Goal: Browse casually: Explore the website without a specific task or goal

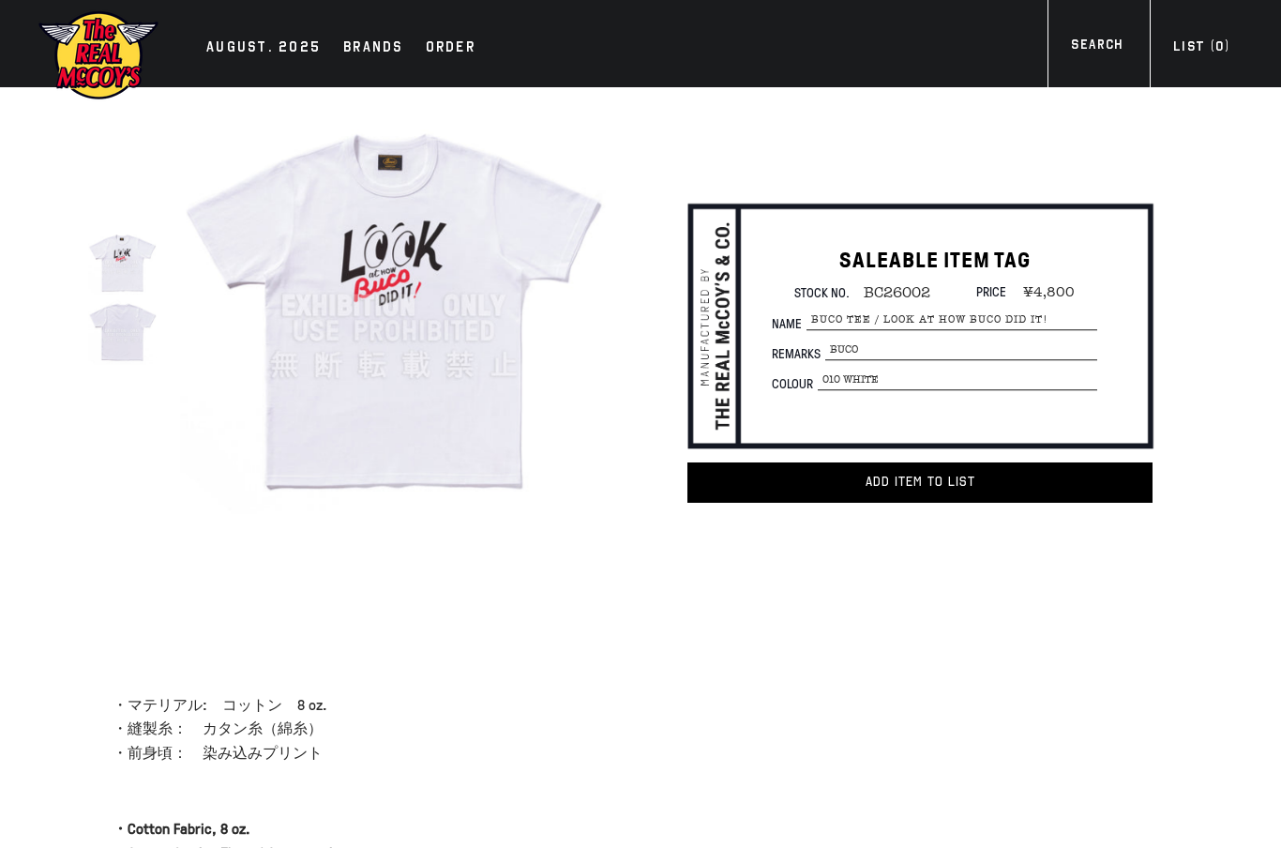
scroll to position [75, 0]
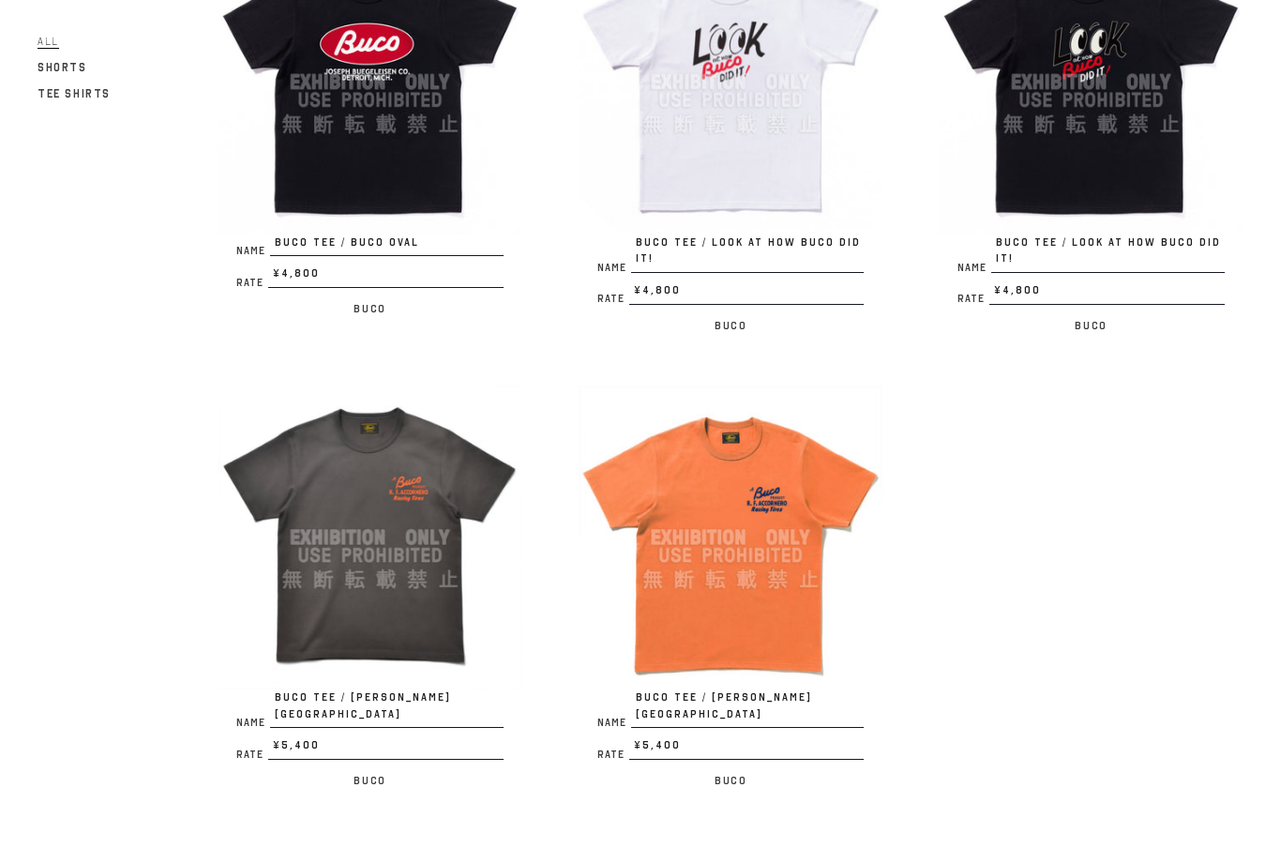
scroll to position [1119, 0]
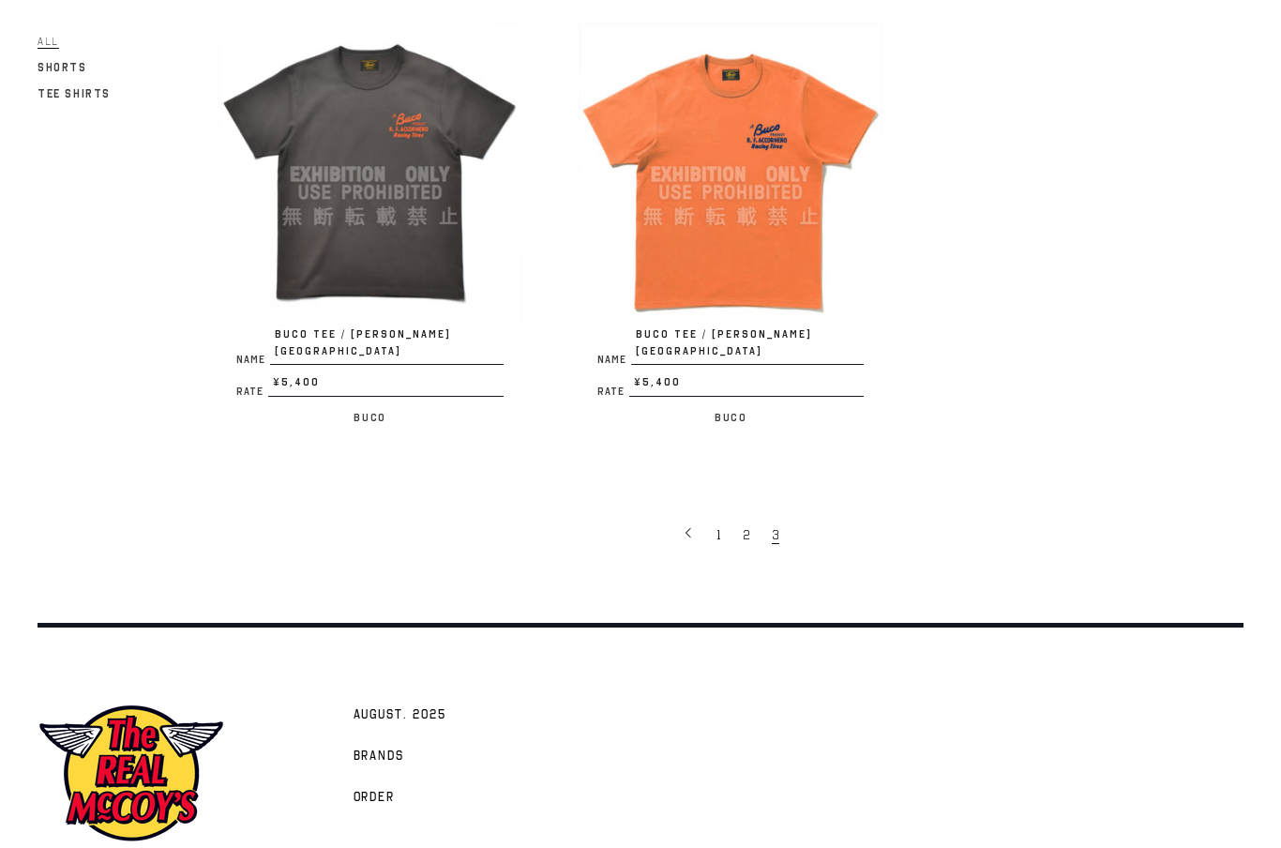
click at [705, 519] on link at bounding box center [689, 534] width 35 height 38
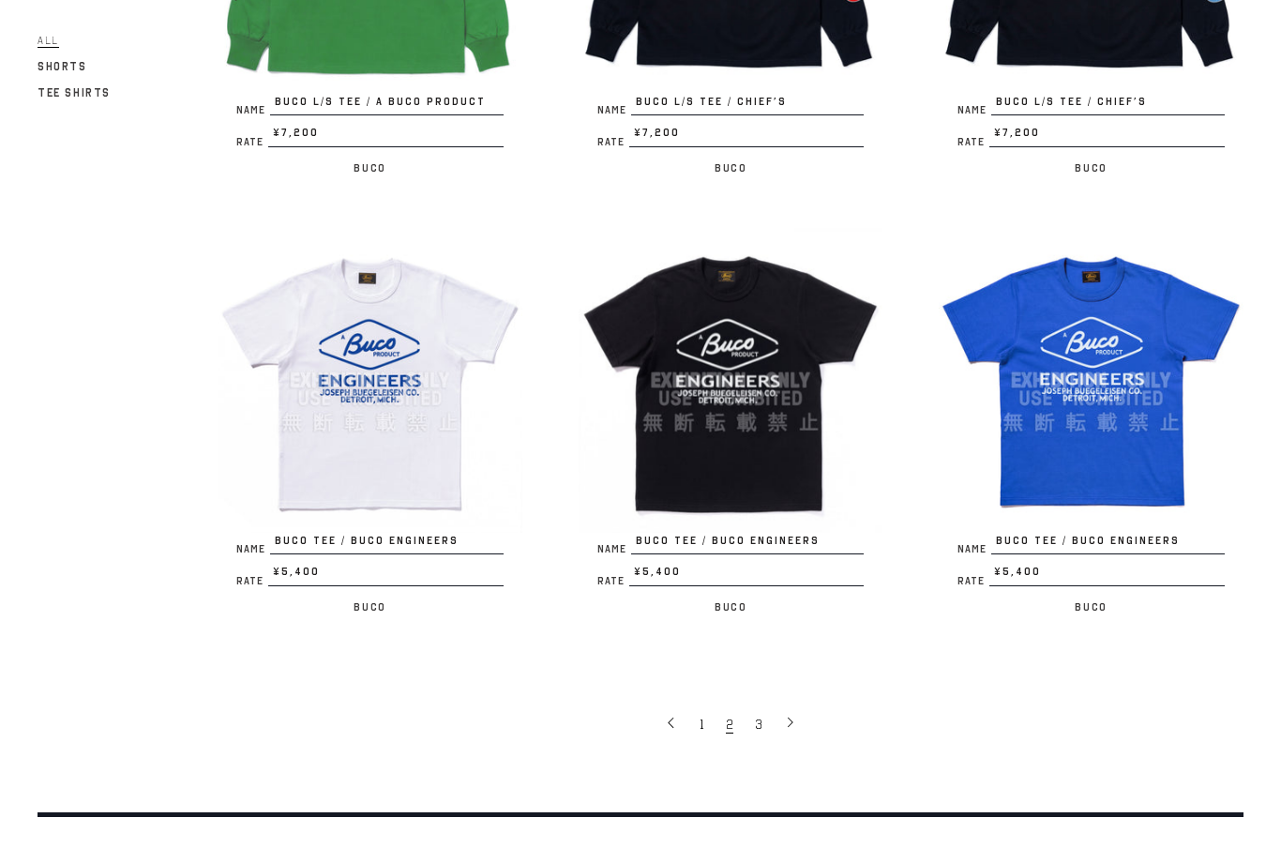
scroll to position [3156, 0]
click at [695, 704] on link "1" at bounding box center [703, 723] width 26 height 38
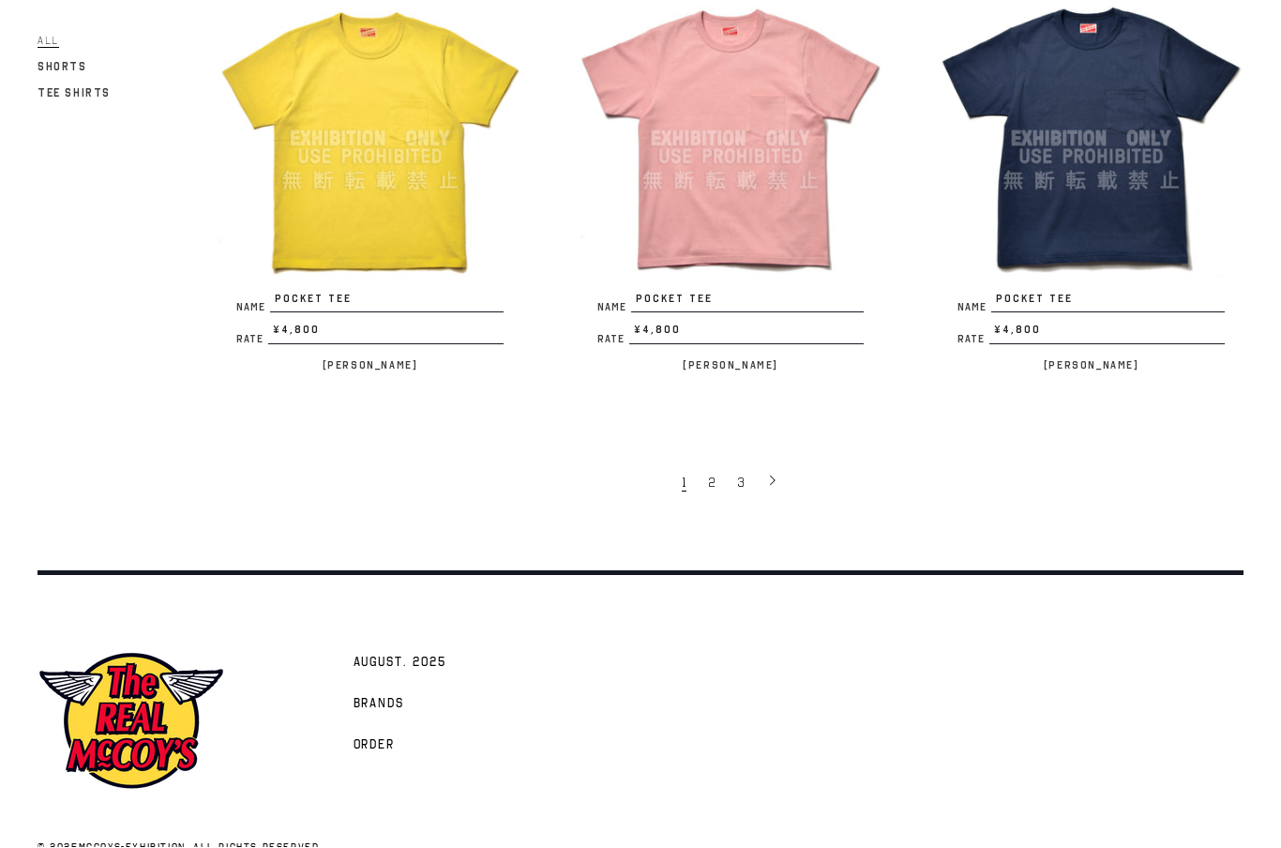
scroll to position [3322, 0]
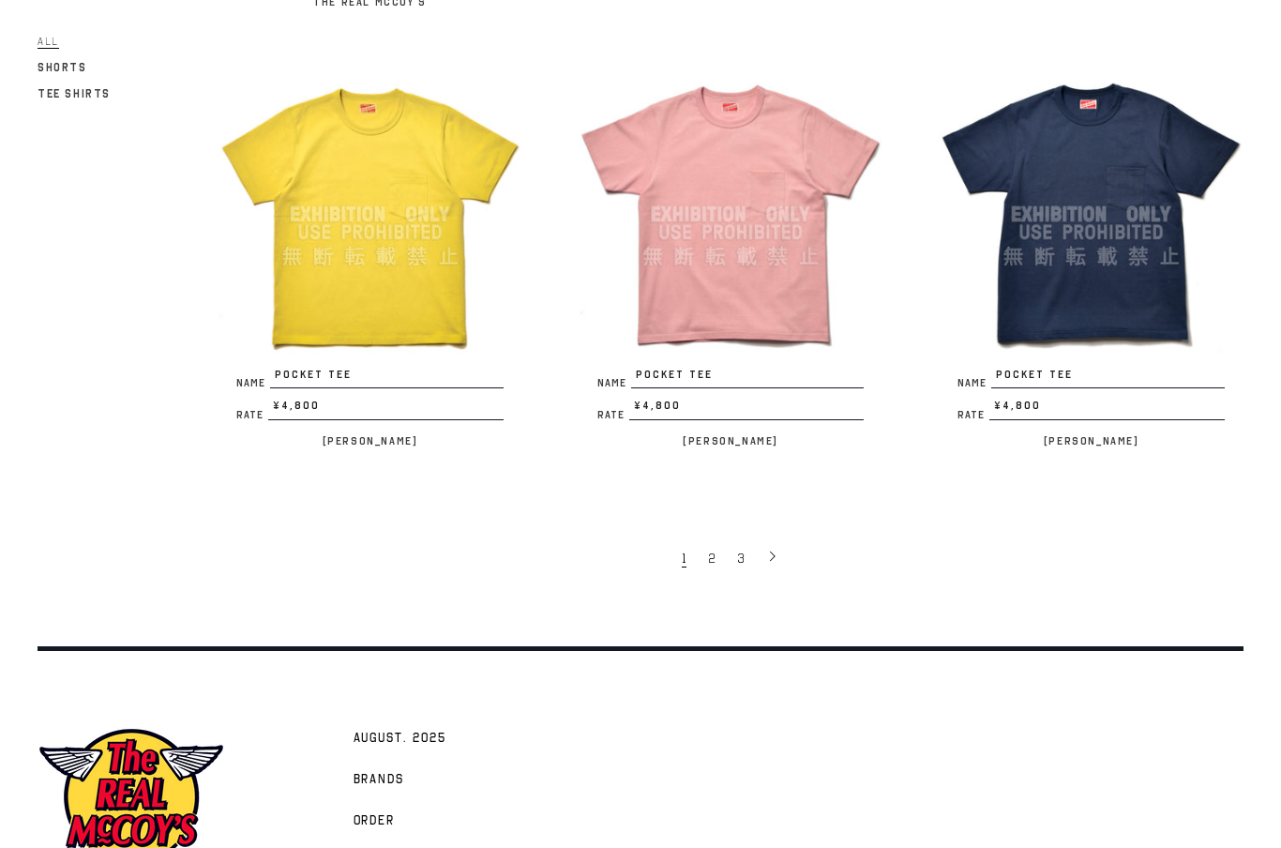
click at [711, 549] on span "2" at bounding box center [712, 558] width 8 height 18
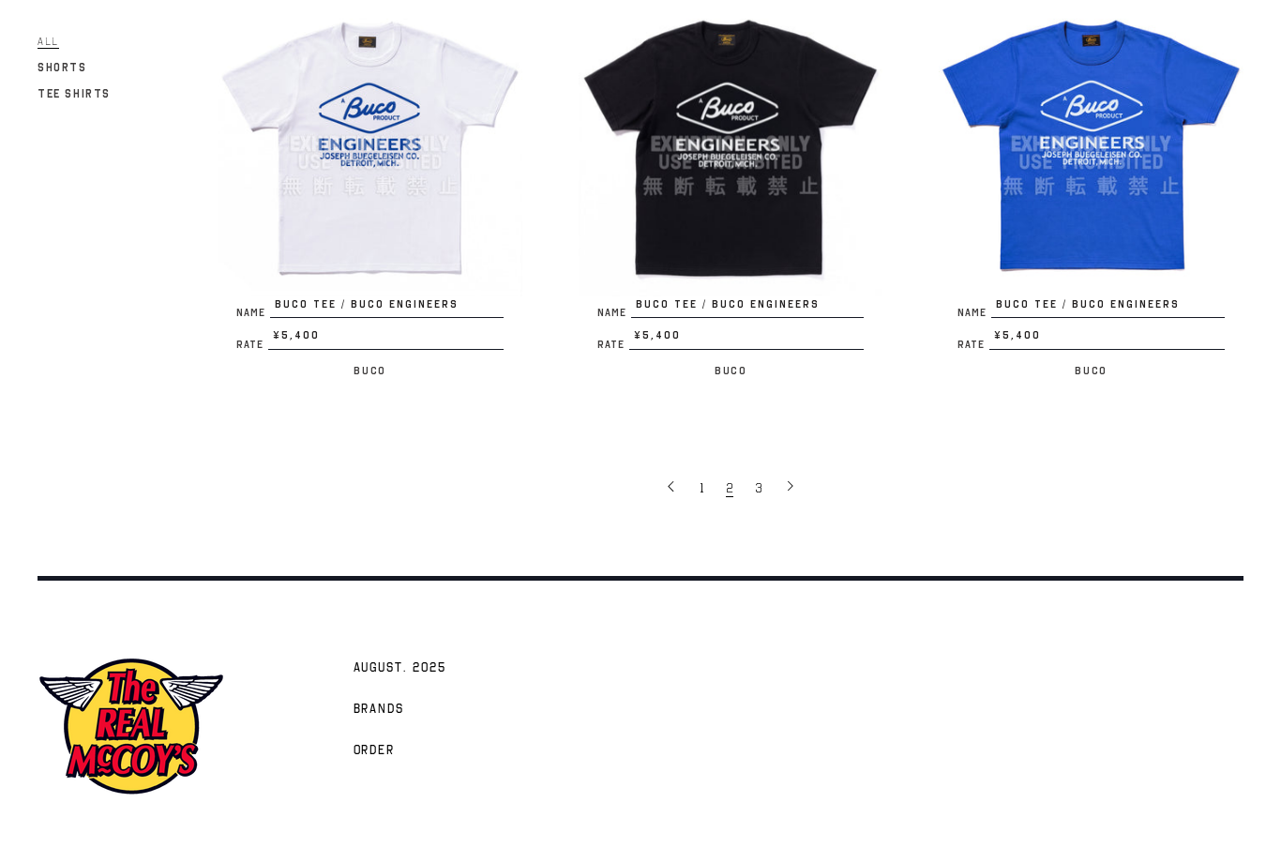
scroll to position [3317, 0]
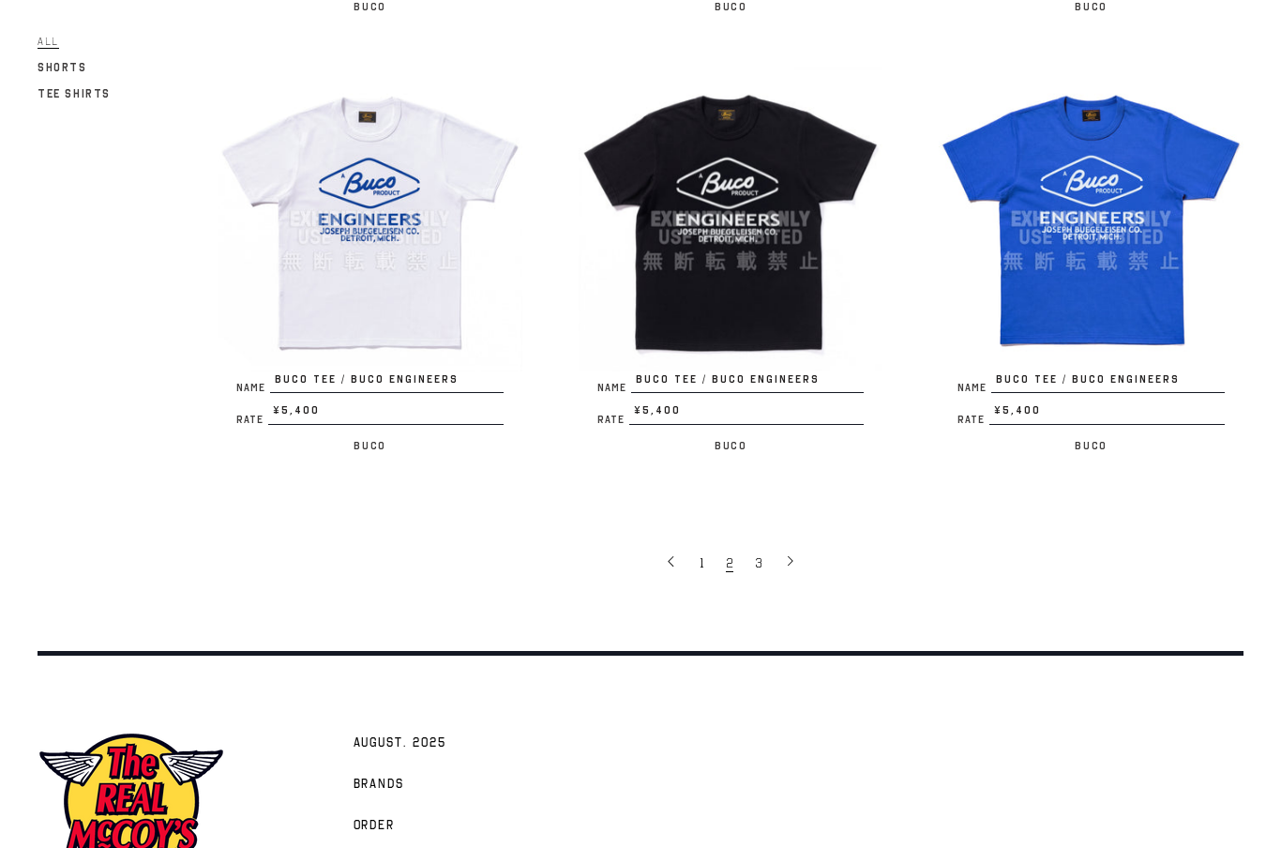
click at [698, 543] on link "1" at bounding box center [703, 562] width 26 height 38
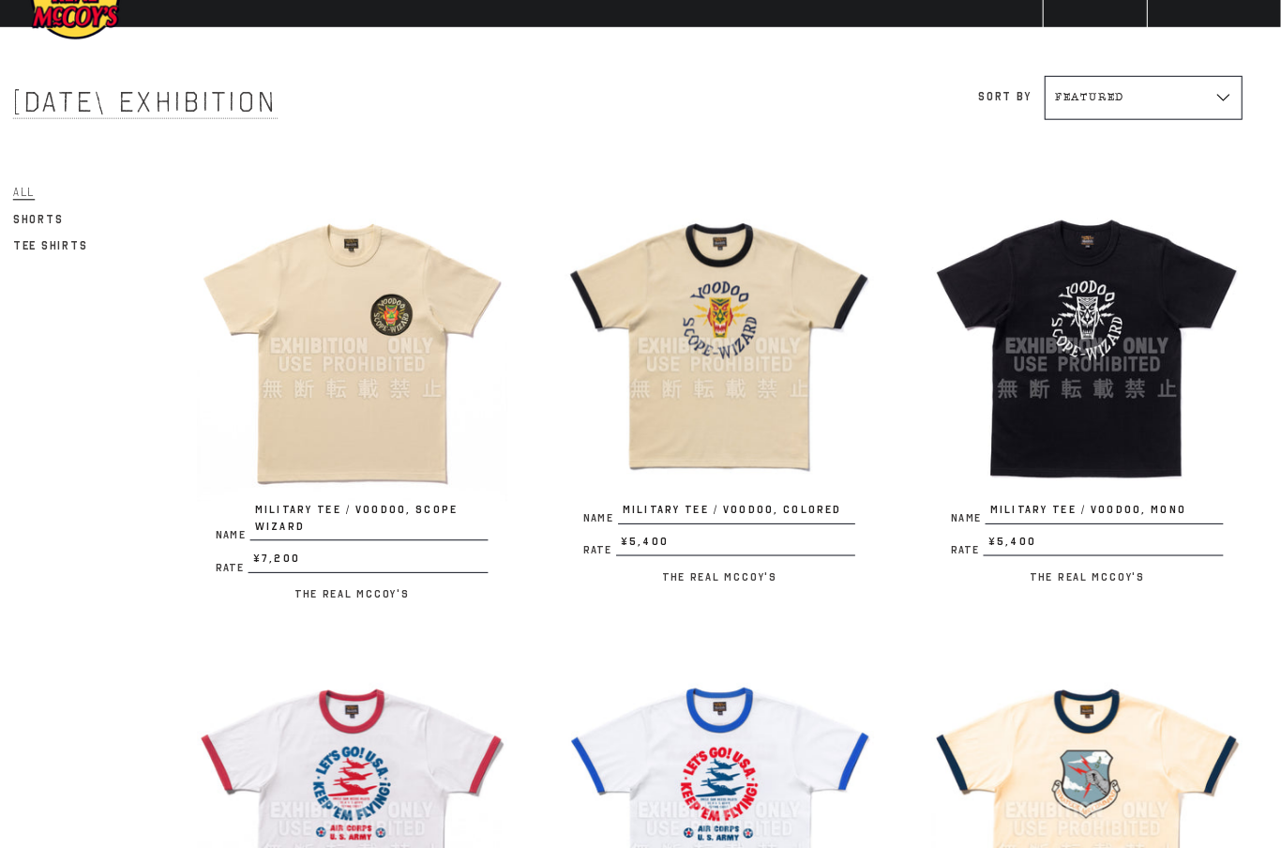
scroll to position [61, 0]
click at [324, 386] on div at bounding box center [370, 339] width 305 height 305
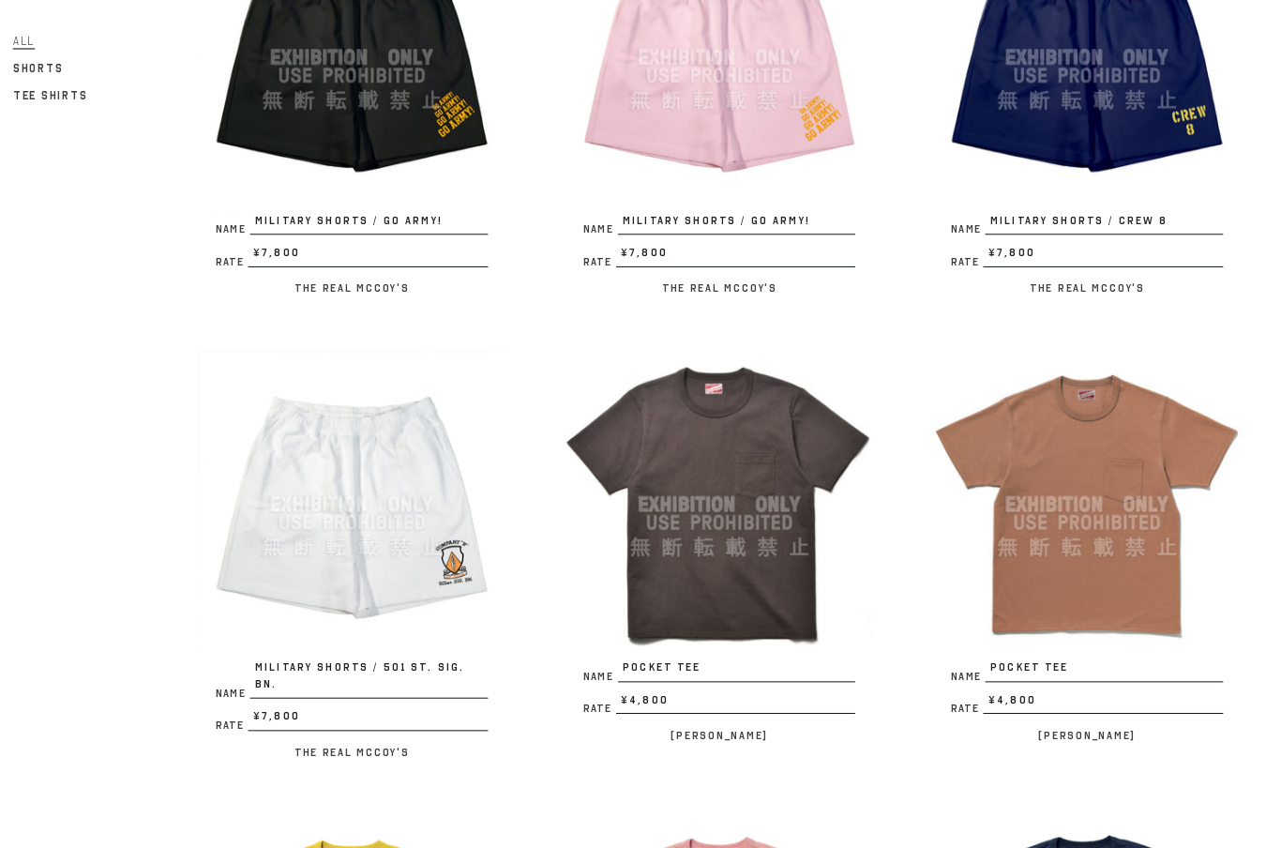
scroll to position [2542, 0]
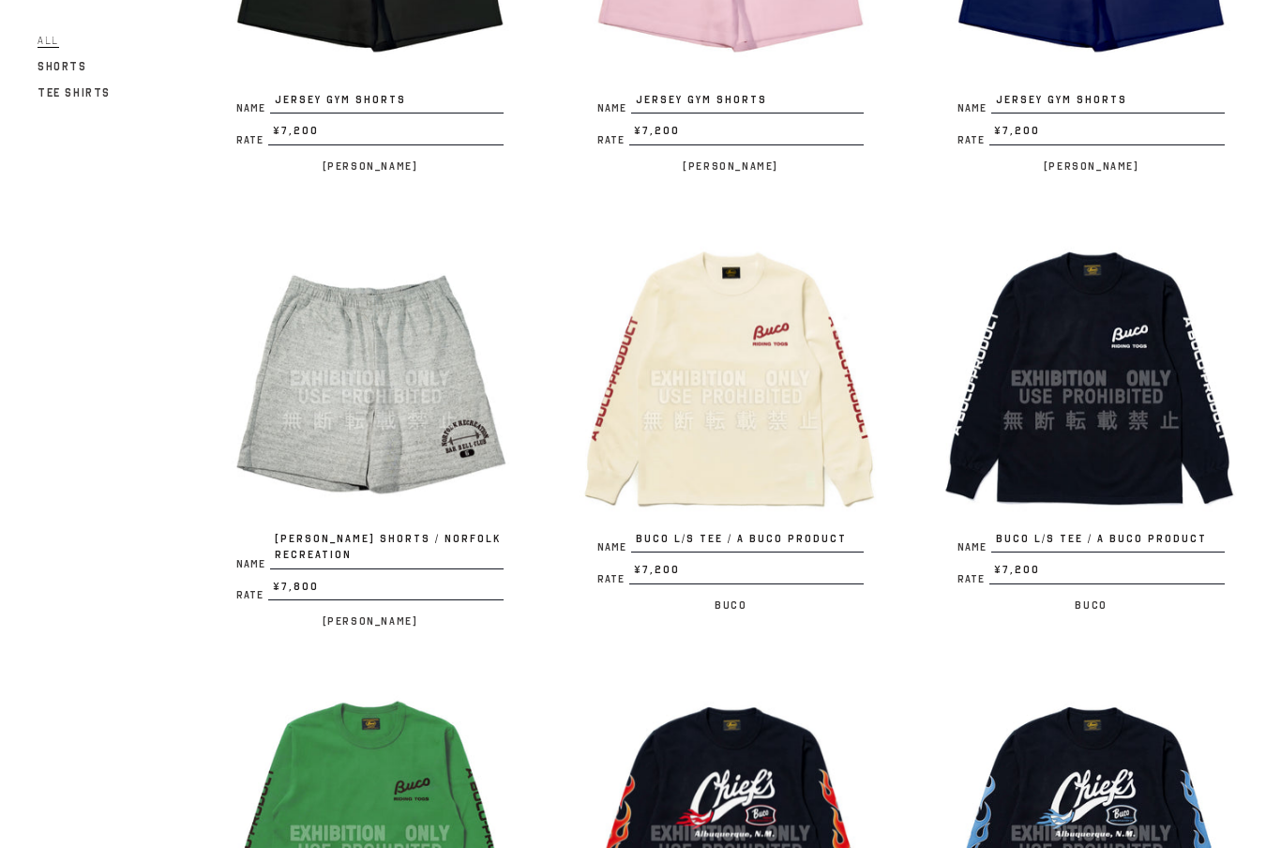
scroll to position [2263, 0]
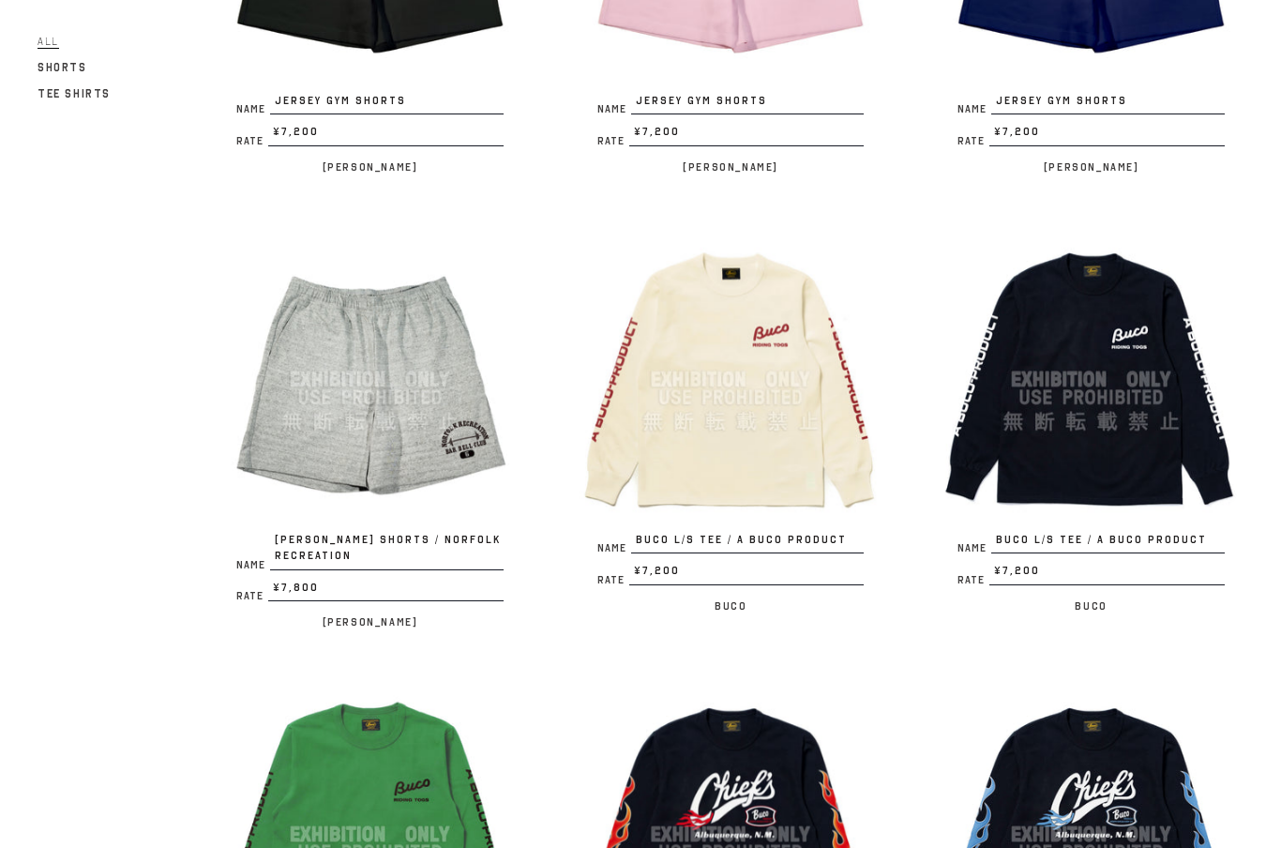
click at [751, 415] on div at bounding box center [730, 379] width 305 height 305
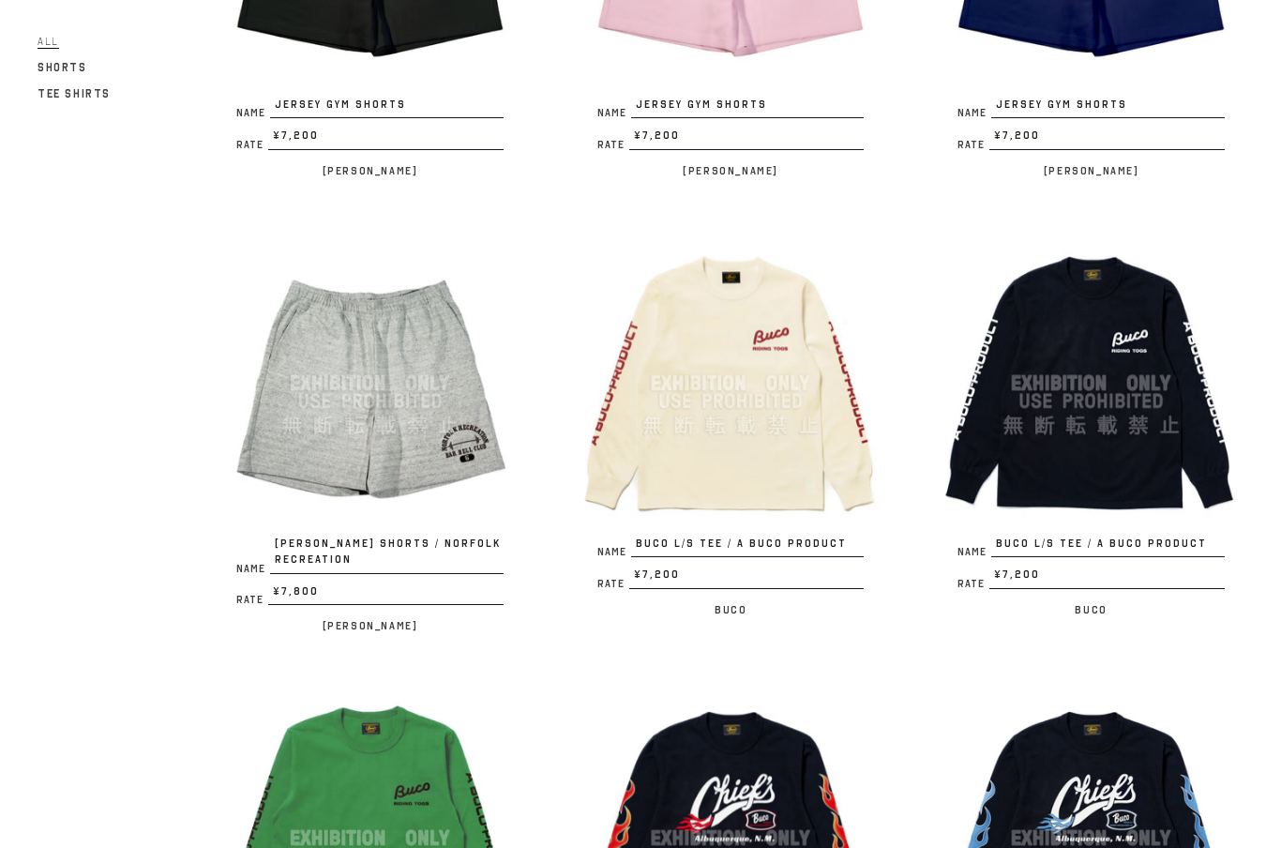
scroll to position [2267, 0]
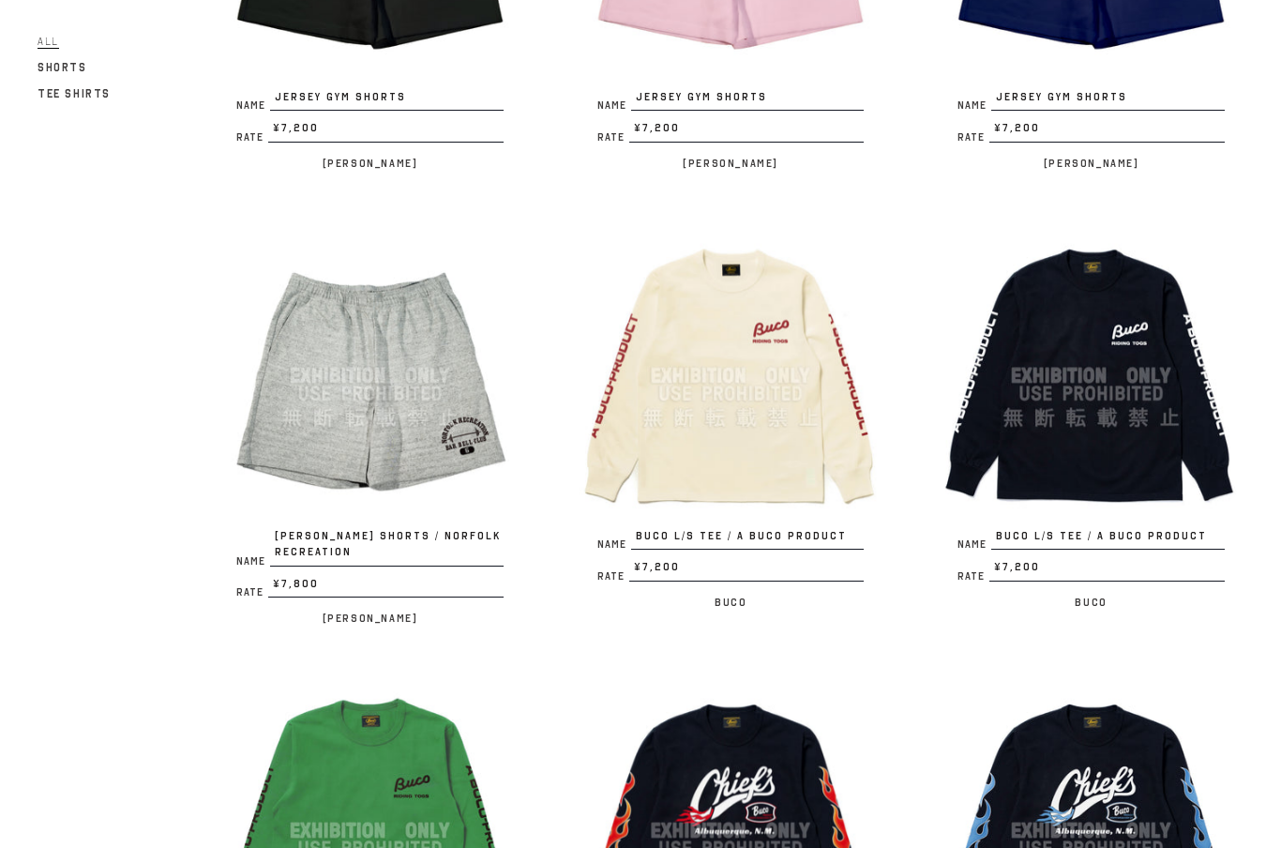
click at [1161, 419] on div at bounding box center [1091, 375] width 305 height 305
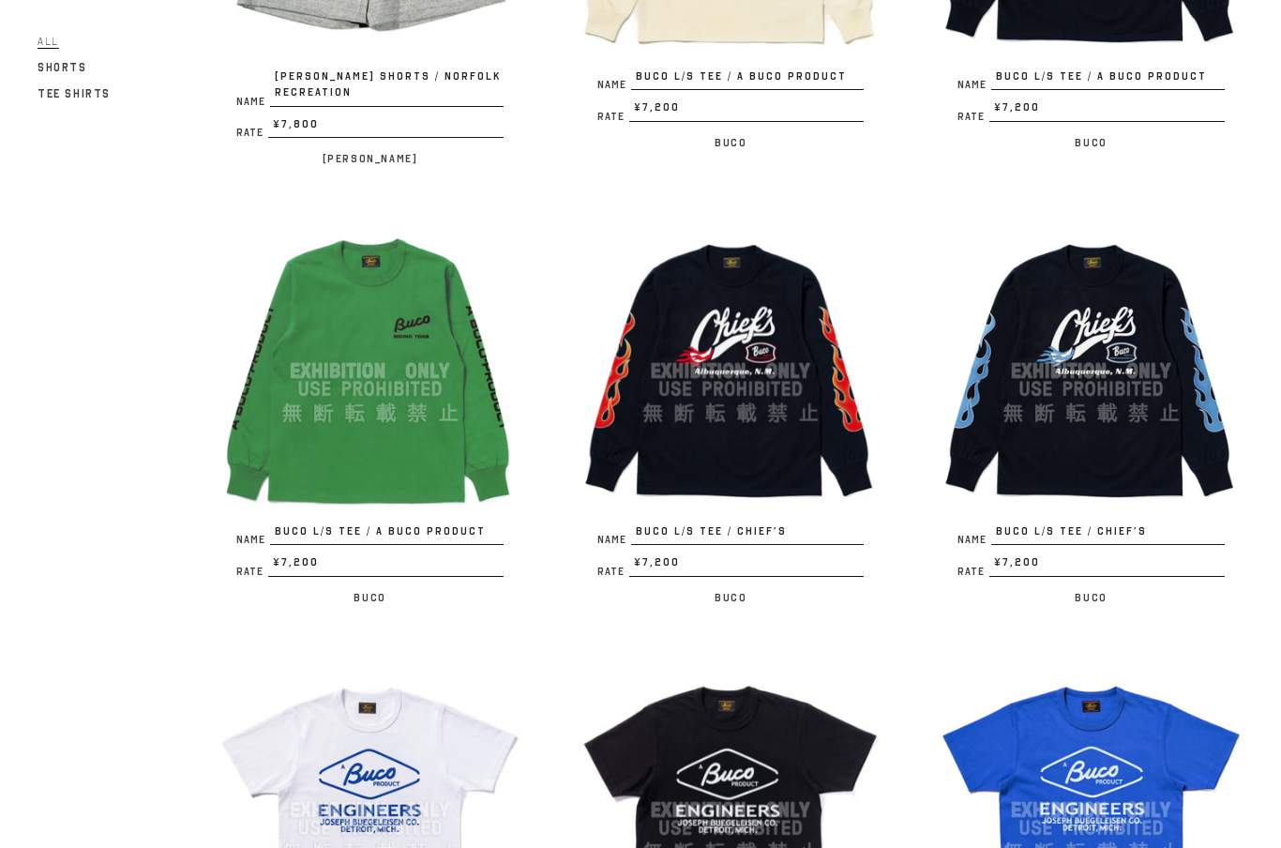
scroll to position [2716, 0]
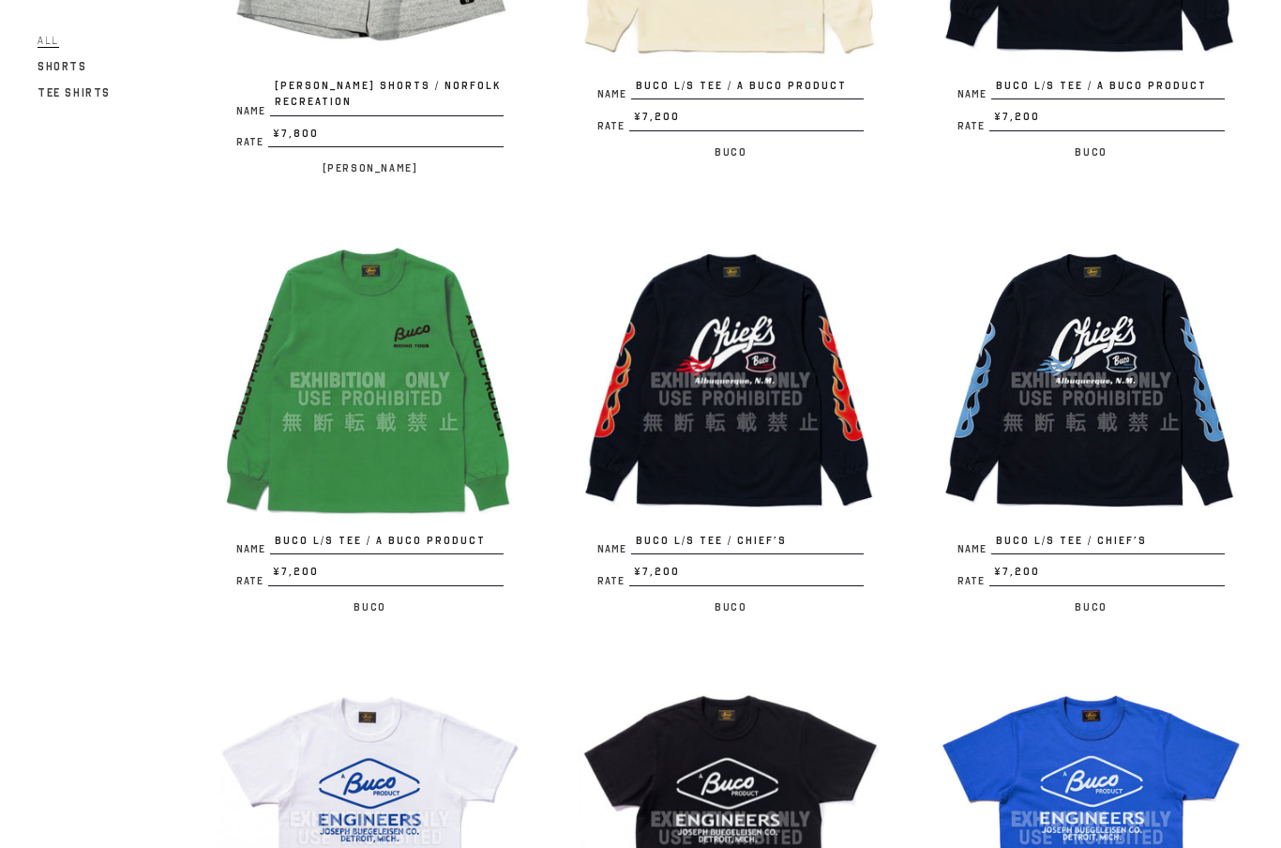
click at [785, 402] on div at bounding box center [730, 381] width 305 height 305
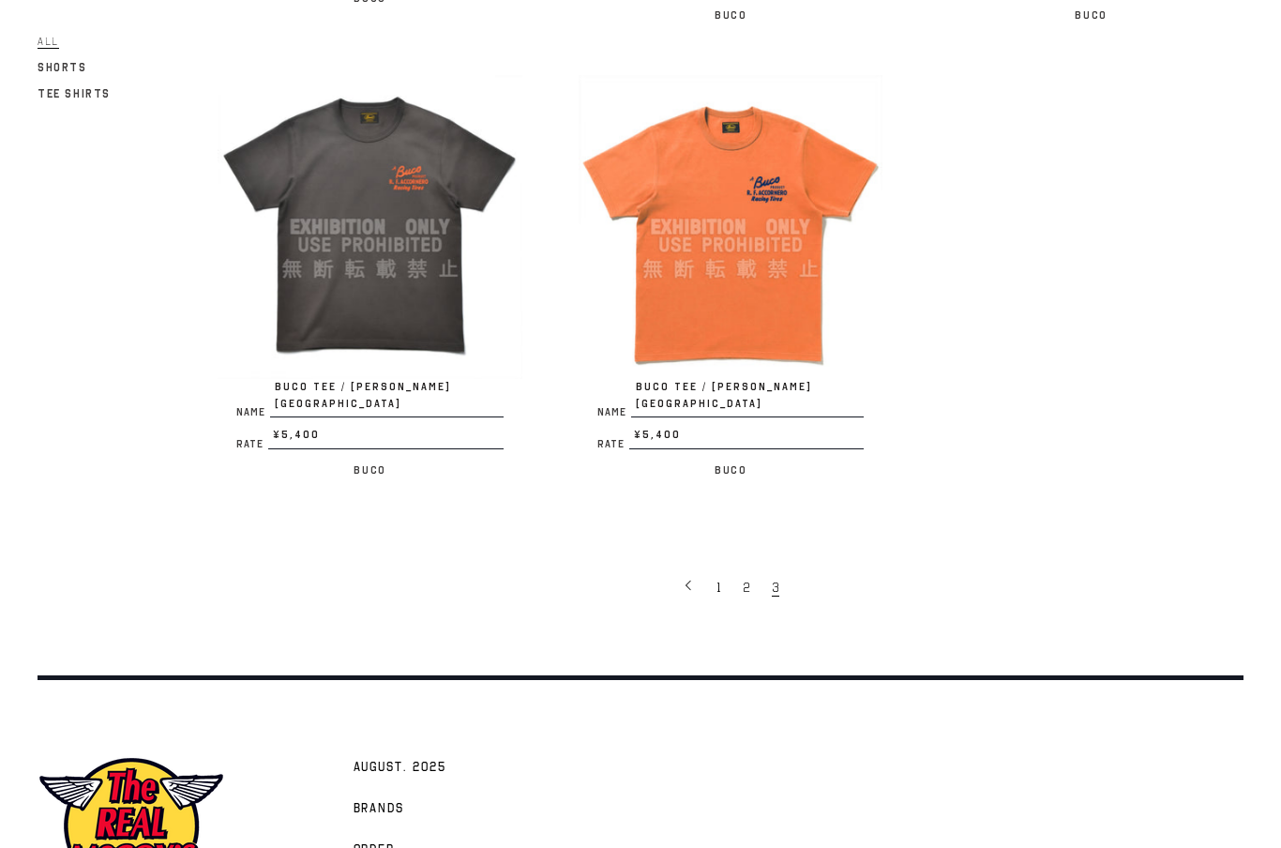
scroll to position [1119, 0]
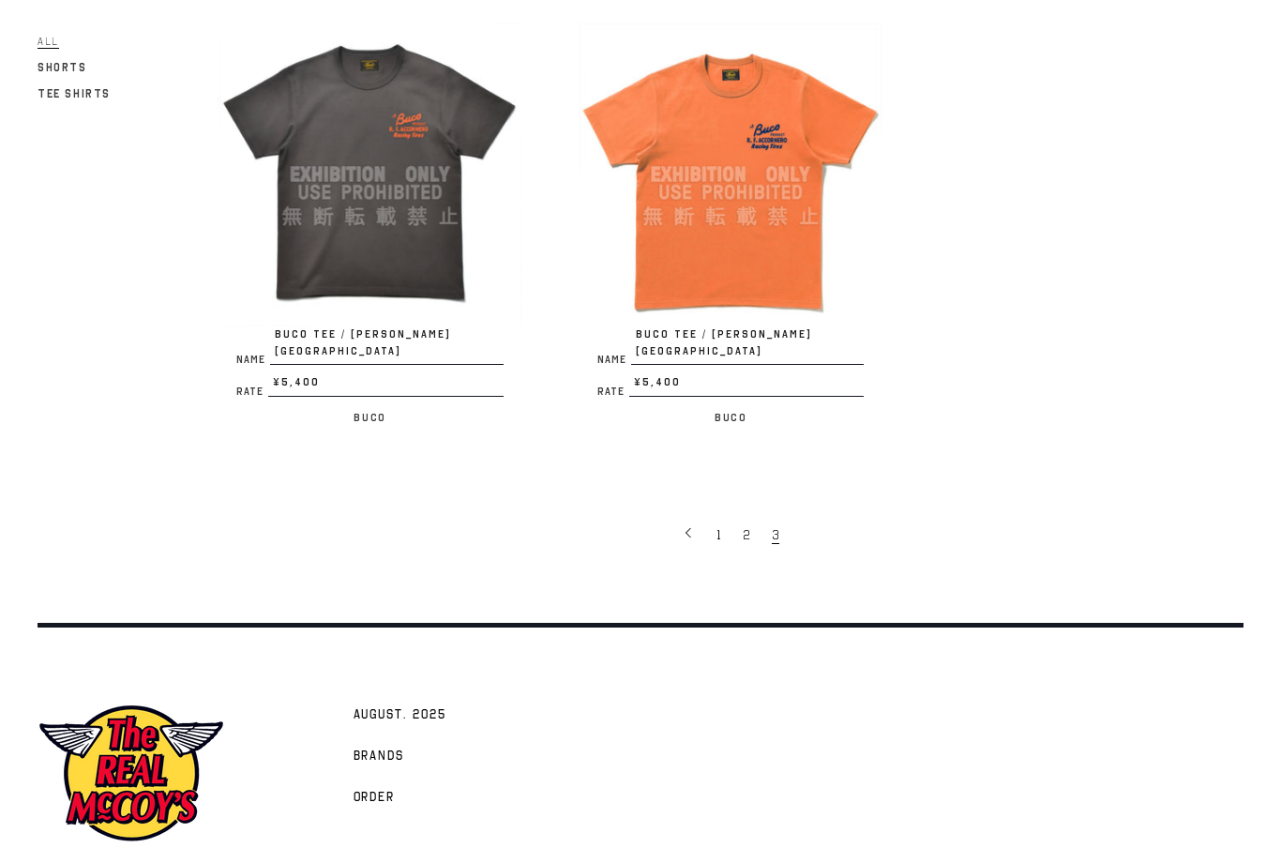
click at [747, 526] on span "2" at bounding box center [747, 535] width 8 height 18
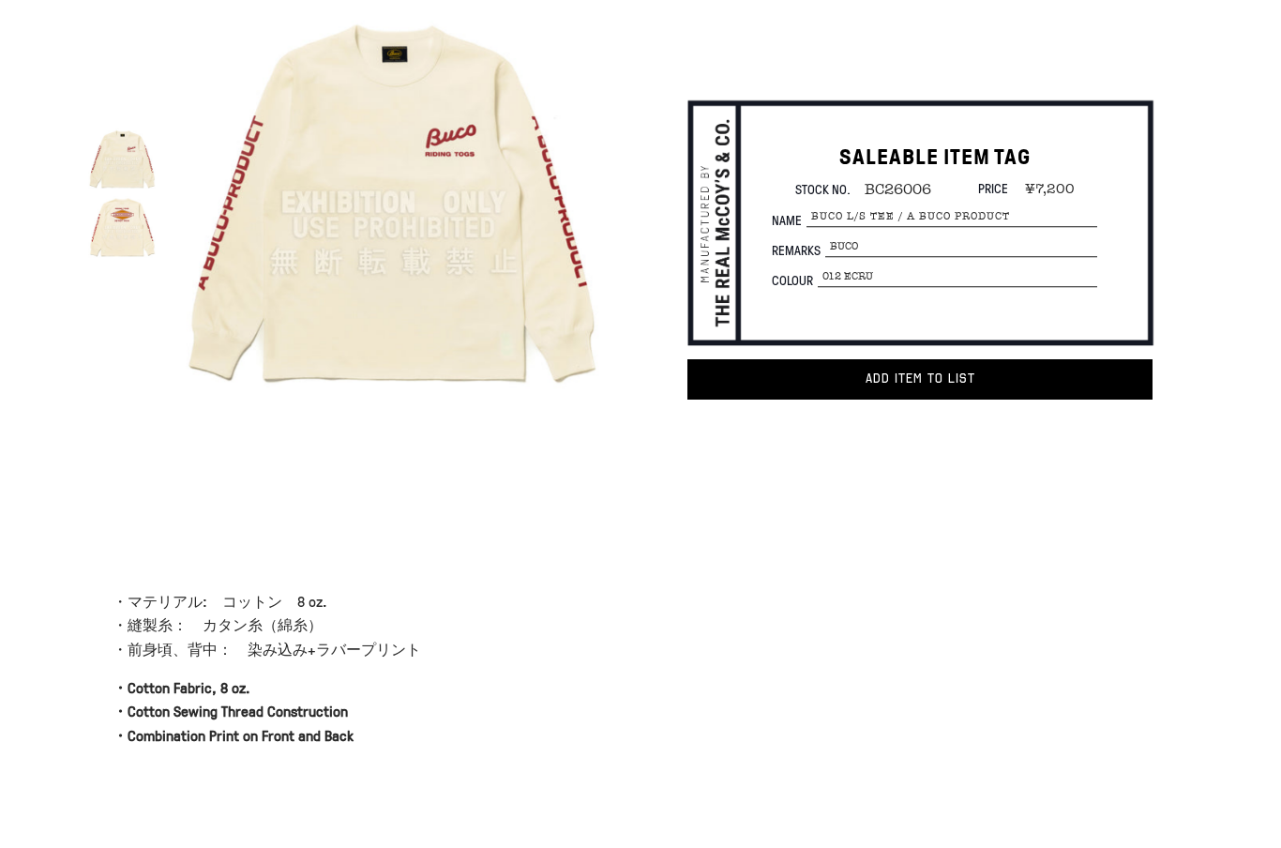
scroll to position [104, 0]
click at [128, 247] on div at bounding box center [122, 226] width 68 height 68
